Goal: Find specific page/section: Find specific page/section

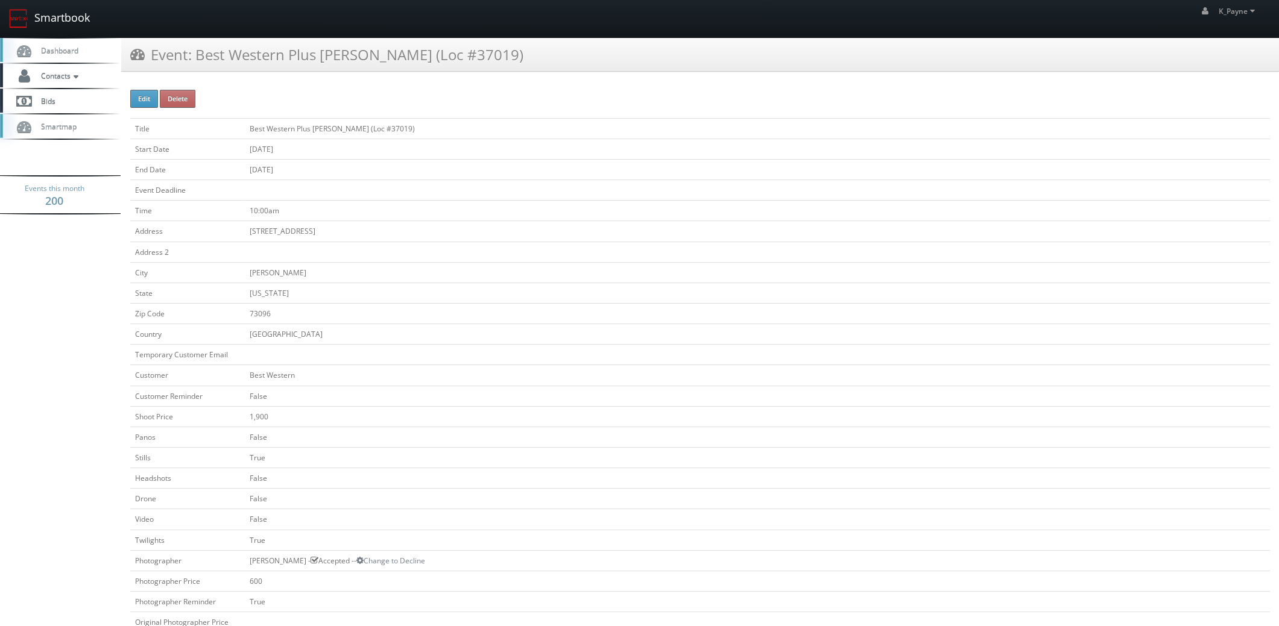
click at [68, 19] on link "Smartbook" at bounding box center [49, 18] width 99 height 37
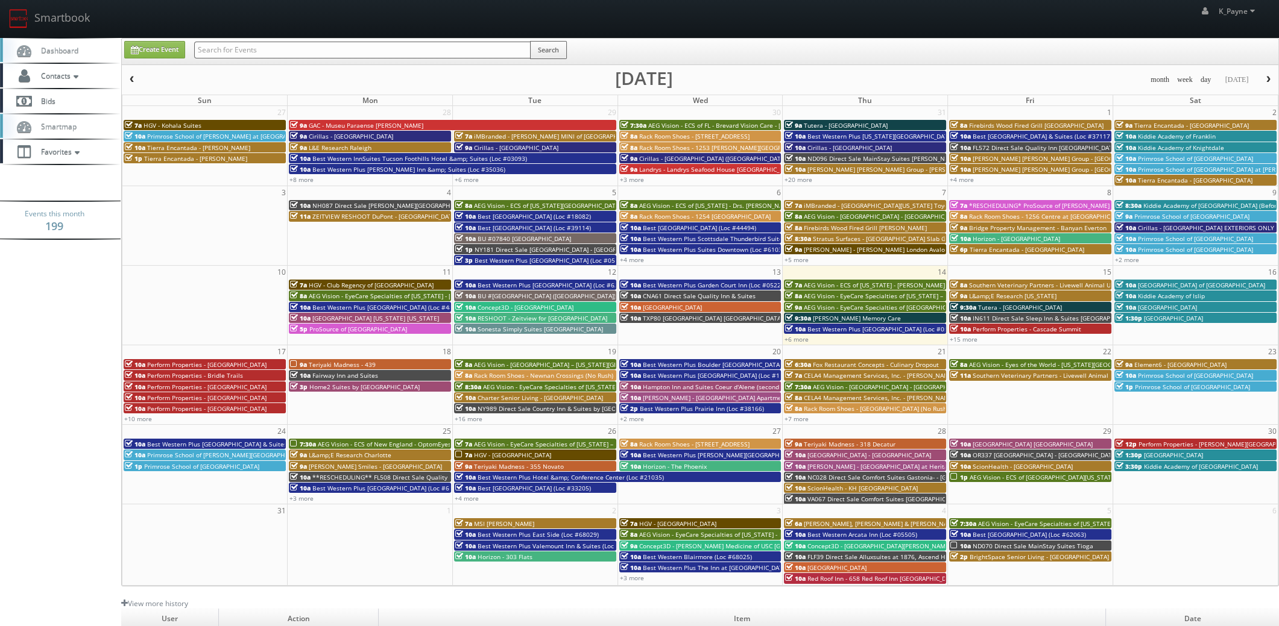
click at [277, 50] on input "text" at bounding box center [362, 50] width 336 height 17
type input "motel 6"
click at [549, 52] on button "Search" at bounding box center [548, 50] width 37 height 18
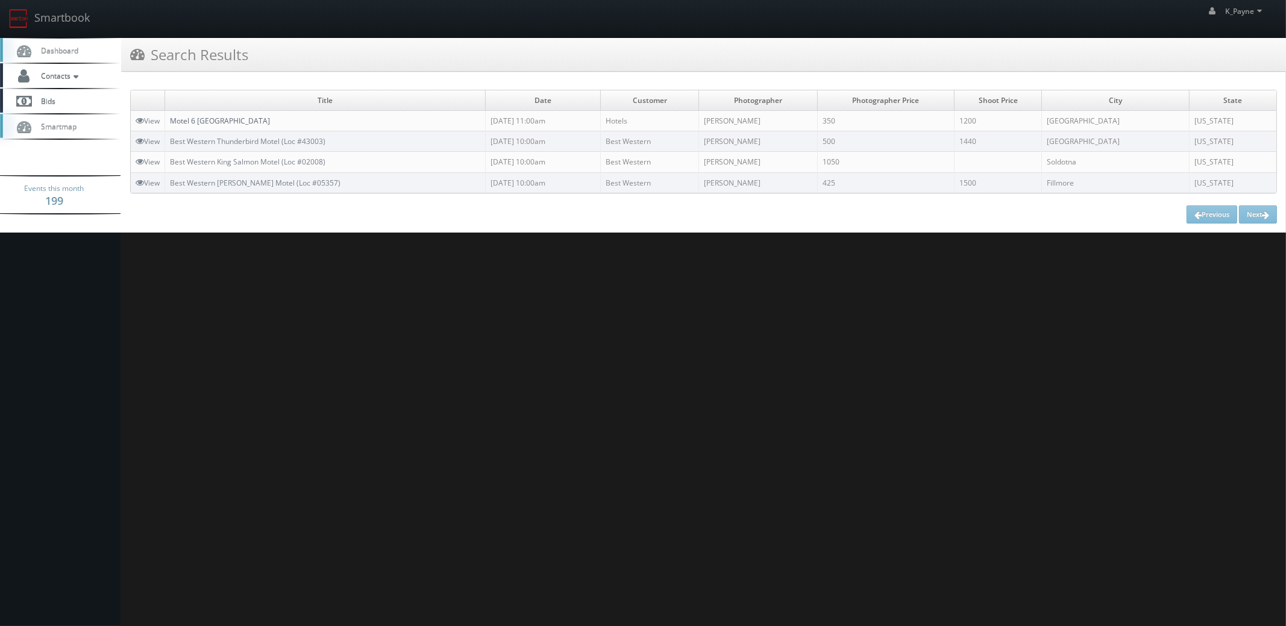
click at [207, 121] on link "Motel 6 [GEOGRAPHIC_DATA]" at bounding box center [220, 121] width 100 height 10
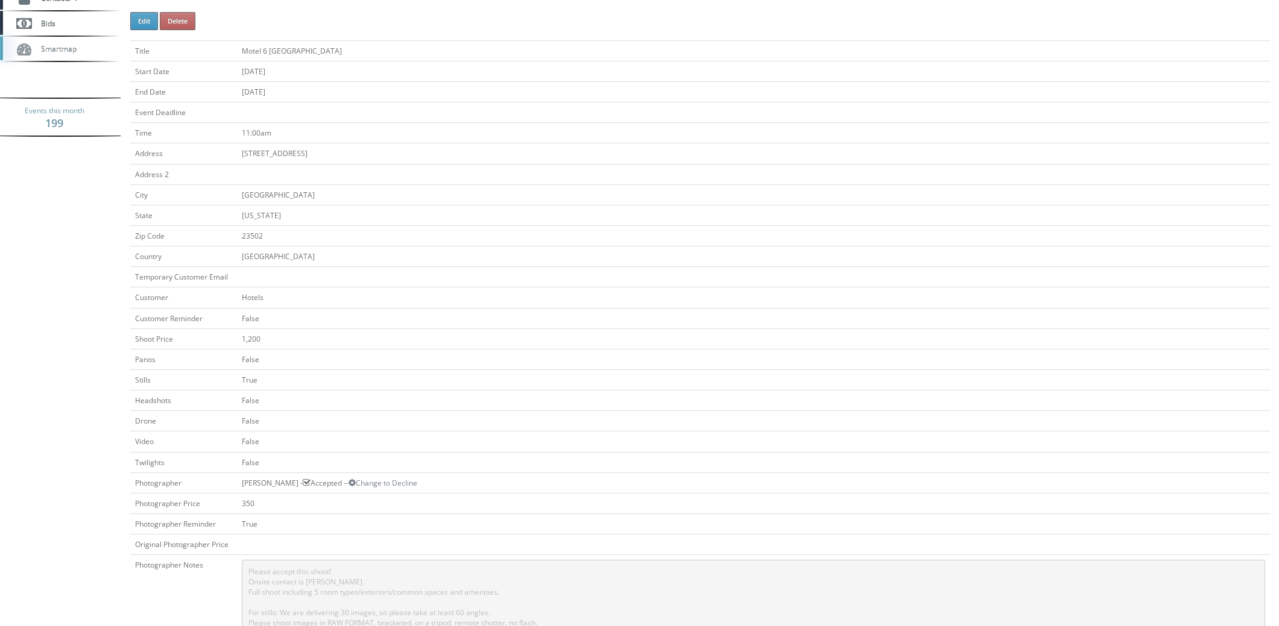
scroll to position [301, 0]
